Goal: Task Accomplishment & Management: Manage account settings

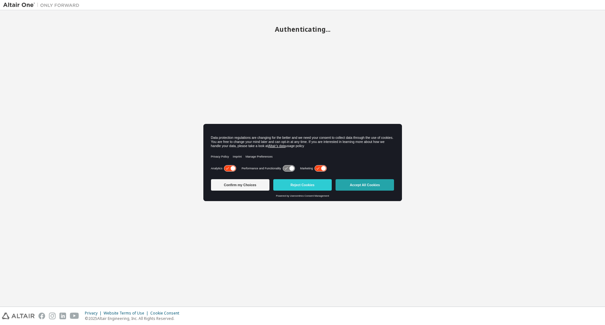
click at [369, 187] on button "Accept All Cookies" at bounding box center [365, 184] width 59 height 11
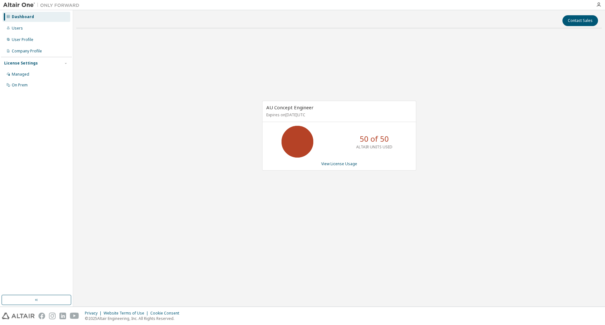
drag, startPoint x: 94, startPoint y: 110, endPoint x: 128, endPoint y: 118, distance: 34.2
click at [94, 111] on div "AU Concept Engineer Expires on October 23, 2025 UTC 50 of 50 ALTAIR UNITS USED …" at bounding box center [339, 138] width 526 height 211
click at [339, 163] on link "View License Usage" at bounding box center [339, 163] width 36 height 5
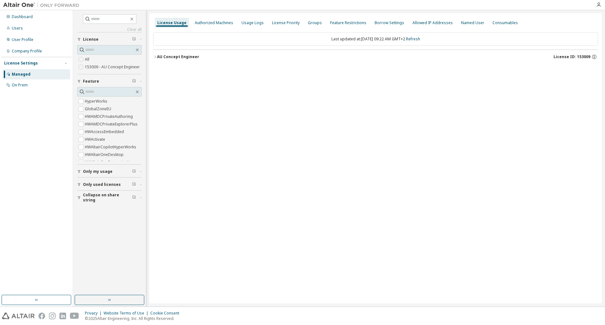
click at [156, 57] on icon "button" at bounding box center [155, 57] width 4 height 4
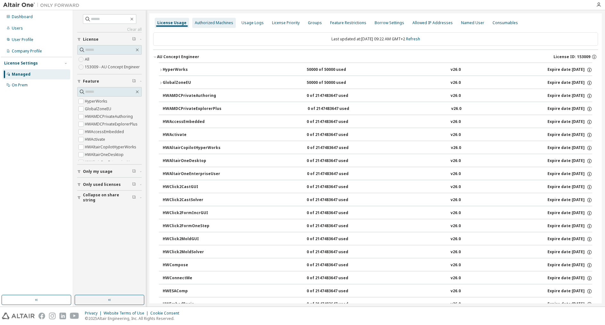
click at [220, 24] on div "Authorized Machines" at bounding box center [214, 22] width 38 height 5
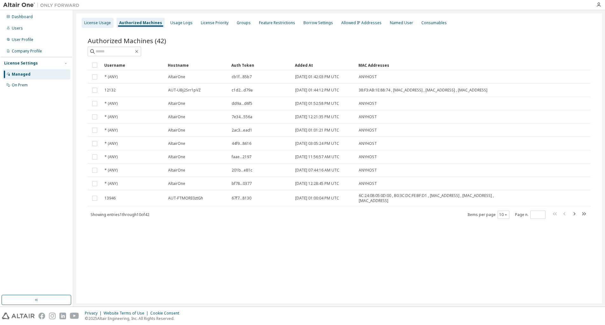
click at [97, 21] on div "License Usage" at bounding box center [97, 22] width 27 height 5
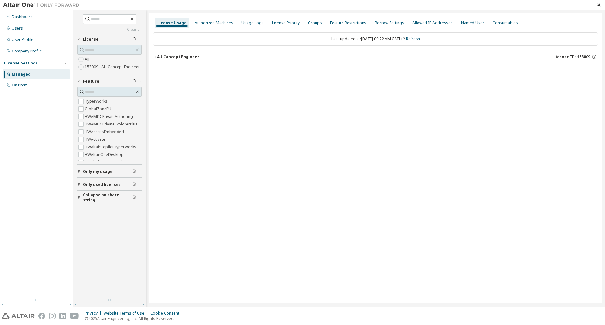
click at [169, 52] on button "AU Concept Engineer License ID: 153009" at bounding box center [375, 57] width 445 height 14
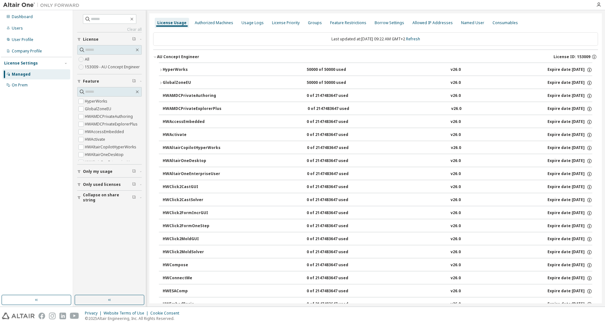
click at [161, 68] on icon "button" at bounding box center [161, 70] width 4 height 4
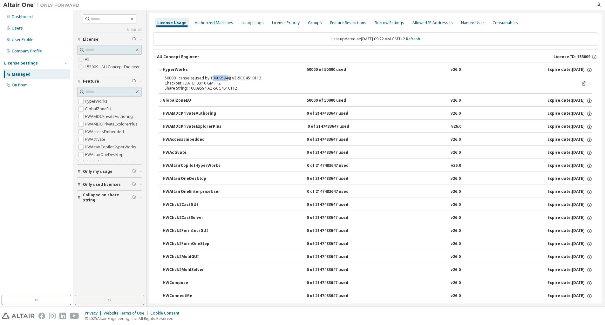
drag, startPoint x: 226, startPoint y: 78, endPoint x: 210, endPoint y: 79, distance: 15.3
click at [210, 79] on div "50000 license(s) used by 10009594@AZ-5CG4510112" at bounding box center [368, 78] width 407 height 5
click at [210, 77] on div "50000 license(s) used by 10009594@AZ-5CG4510112" at bounding box center [368, 78] width 407 height 5
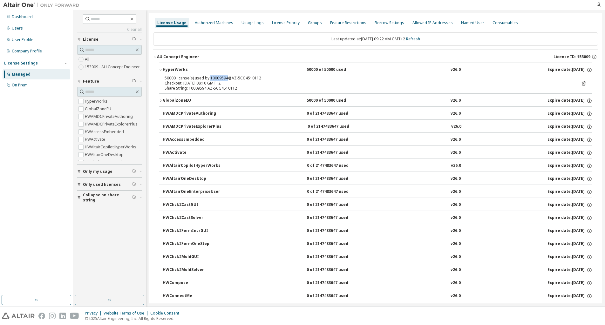
copy div "10009594"
click at [480, 80] on div "50000 license(s) used by 10009594@AZ-5CG4510112" at bounding box center [368, 78] width 407 height 5
click at [432, 110] on button "HWAMDCPrivateAuthoring 0 of 2147483647 used v26.0 Expire date: 2025-10-23" at bounding box center [378, 114] width 430 height 14
click at [162, 101] on icon "button" at bounding box center [161, 101] width 4 height 4
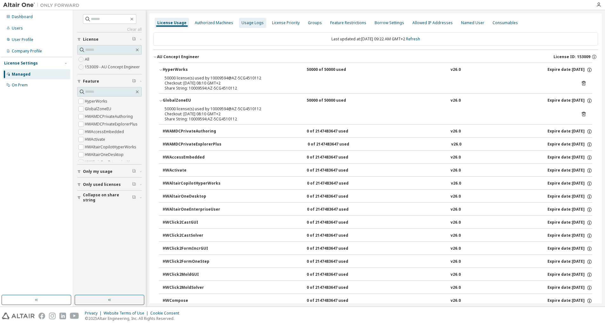
click at [250, 26] on div "Usage Logs" at bounding box center [252, 23] width 27 height 10
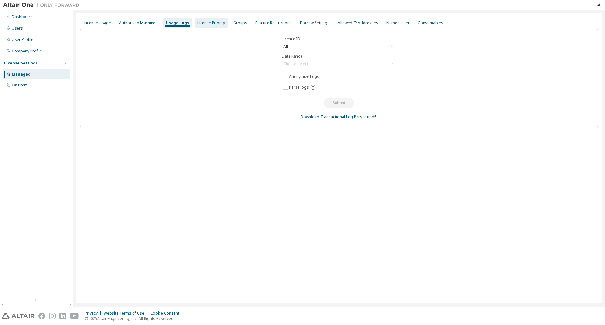
click at [208, 25] on div "License Priority" at bounding box center [211, 22] width 28 height 5
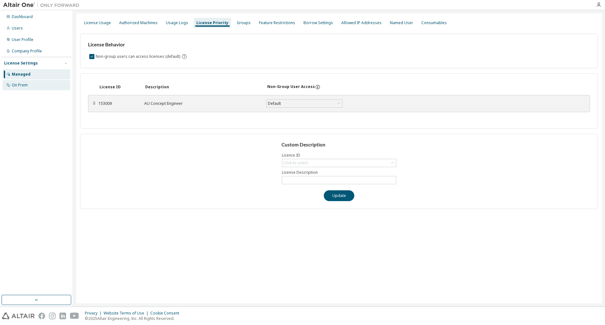
click at [24, 86] on div "On Prem" at bounding box center [20, 85] width 16 height 5
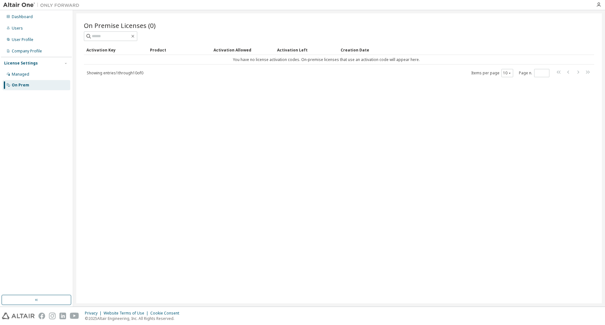
click at [34, 60] on div "License Settings Managed On Prem" at bounding box center [36, 74] width 71 height 34
click at [32, 64] on div "License Settings" at bounding box center [21, 63] width 34 height 5
click at [31, 74] on div "Managed" at bounding box center [37, 74] width 68 height 10
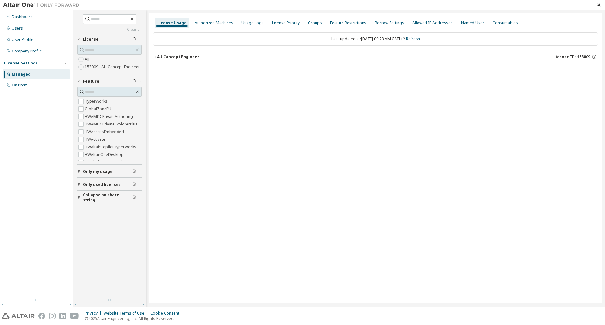
click at [107, 181] on button "Only used licenses" at bounding box center [109, 185] width 65 height 14
click at [161, 58] on div "AU Concept Engineer" at bounding box center [178, 56] width 42 height 5
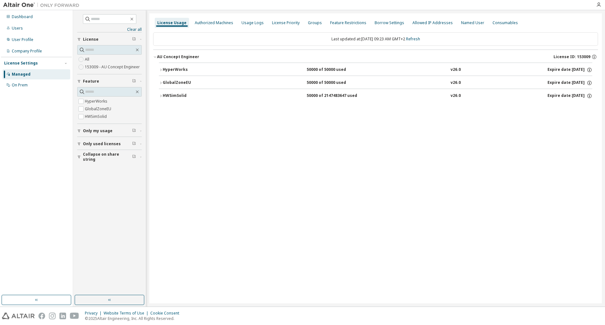
click at [342, 98] on div "50000 of 2147483647 used" at bounding box center [335, 96] width 57 height 6
click at [583, 109] on icon at bounding box center [584, 110] width 2 height 2
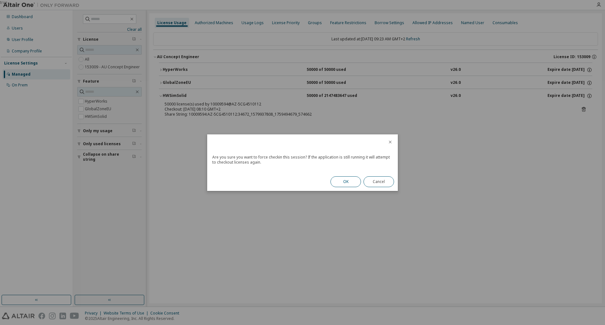
click at [347, 183] on button "OK" at bounding box center [346, 181] width 31 height 11
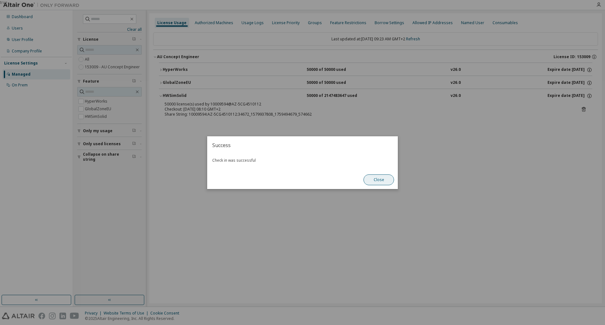
click at [382, 181] on button "Close" at bounding box center [379, 180] width 31 height 11
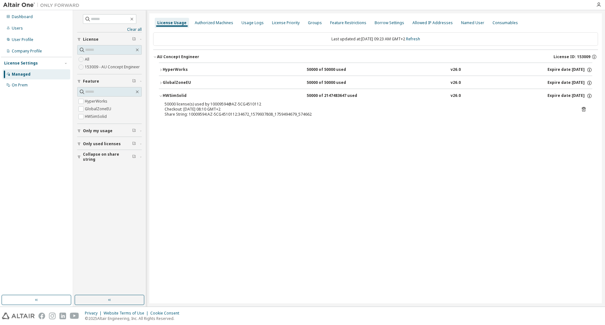
click at [359, 158] on div "License Usage Authorized Machines Usage Logs License Priority Groups Feature Re…" at bounding box center [375, 158] width 453 height 290
